Goal: Information Seeking & Learning: Find specific fact

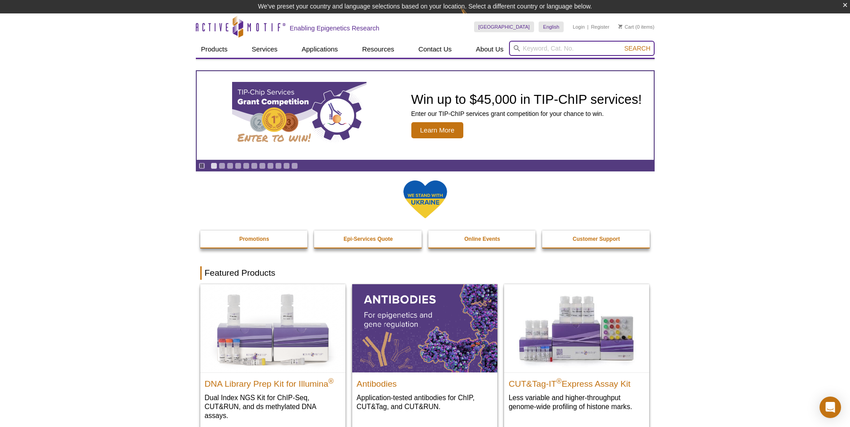
click at [586, 48] on input "search" at bounding box center [582, 48] width 146 height 15
paste input "50296"
type input "50296"
click at [621, 44] on button "Search" at bounding box center [636, 48] width 31 height 8
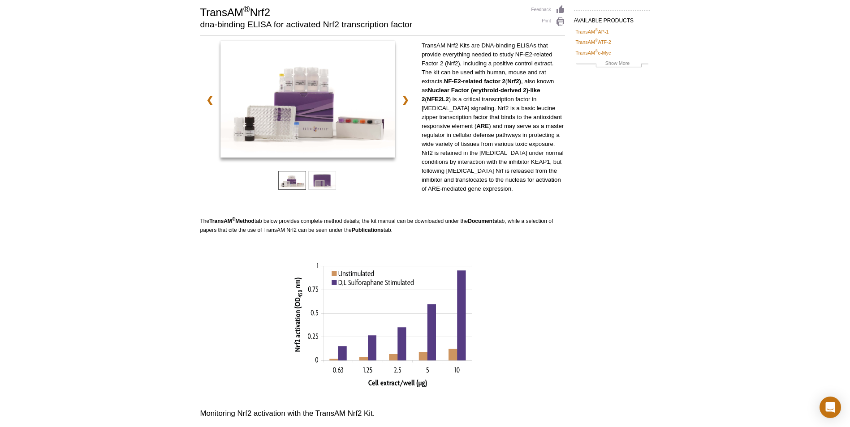
scroll to position [269, 0]
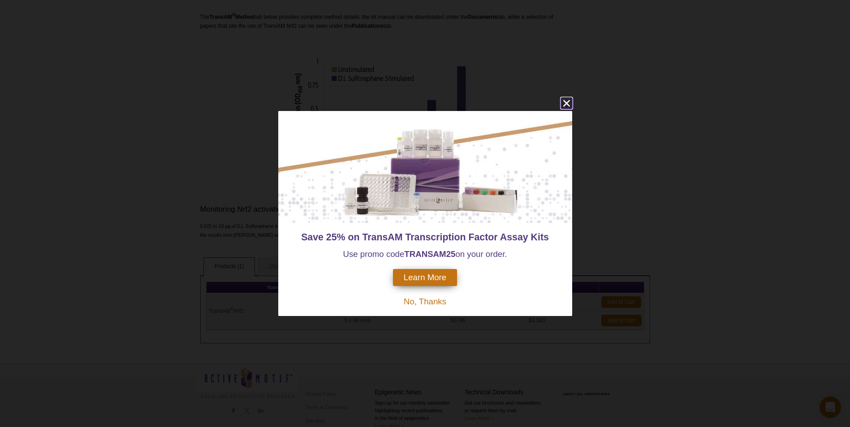
click at [568, 102] on icon "close" at bounding box center [566, 103] width 7 height 7
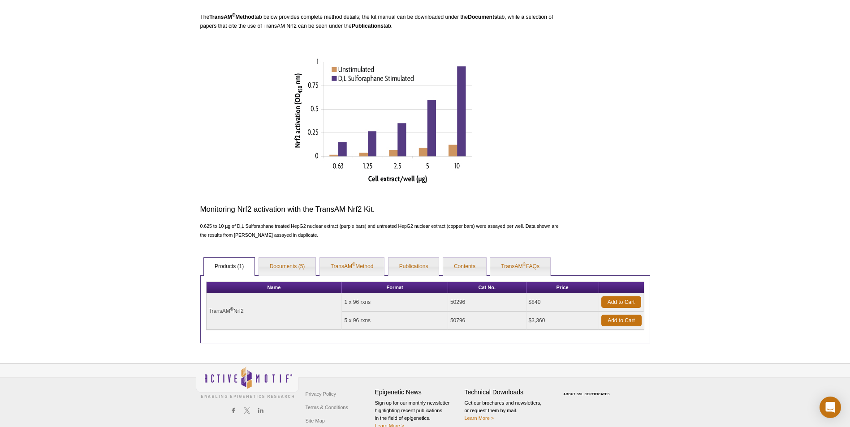
drag, startPoint x: 530, startPoint y: 303, endPoint x: 544, endPoint y: 302, distance: 13.5
click at [544, 302] on td "$840" at bounding box center [562, 302] width 73 height 18
copy td "$840"
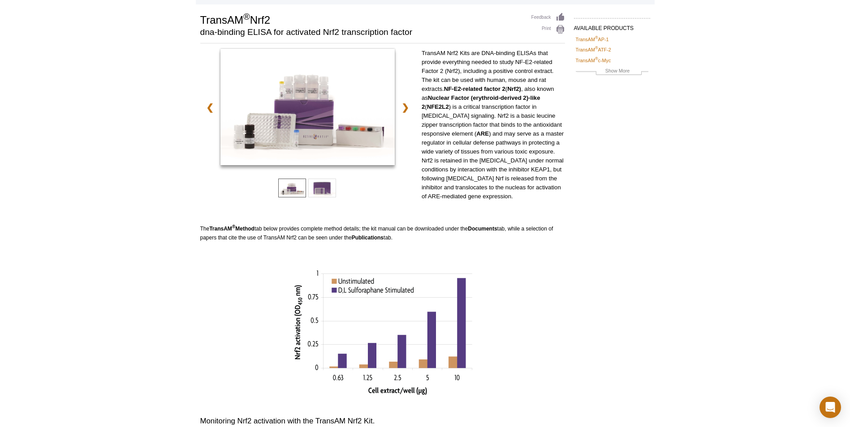
scroll to position [0, 0]
